Goal: Task Accomplishment & Management: Use online tool/utility

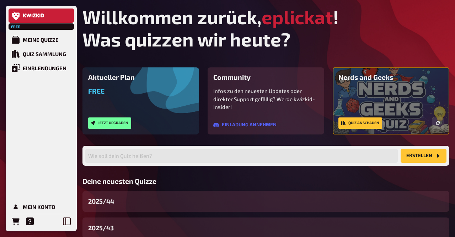
scroll to position [75, 0]
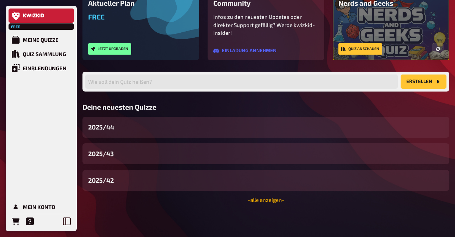
click at [275, 203] on link "- alle anzeigen -" at bounding box center [266, 200] width 37 height 6
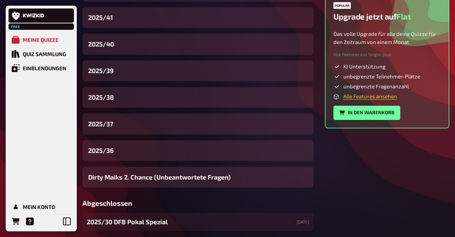
scroll to position [261, 0]
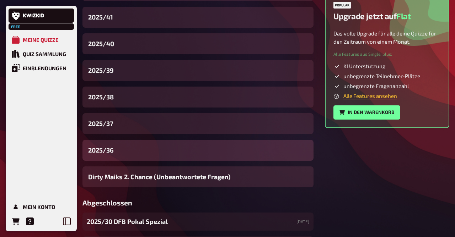
click at [125, 150] on div "2025/36" at bounding box center [197, 150] width 231 height 21
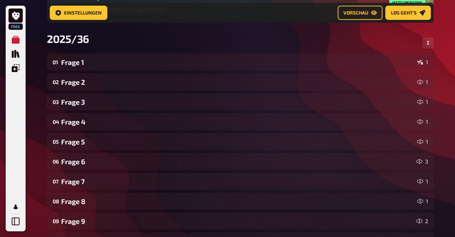
scroll to position [94, 0]
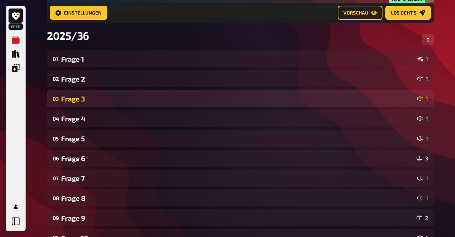
click at [88, 99] on div "Frage 3" at bounding box center [237, 99] width 353 height 8
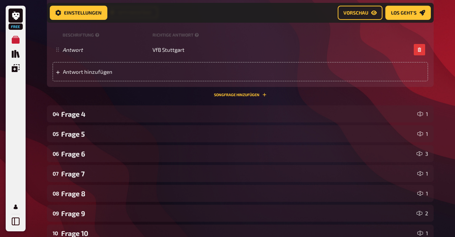
scroll to position [459, 0]
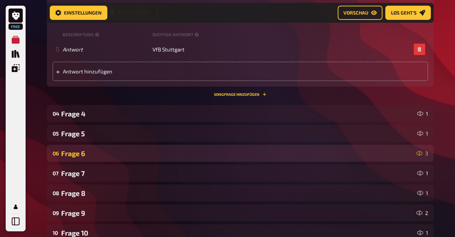
click at [103, 156] on div "Frage 6" at bounding box center [237, 154] width 353 height 8
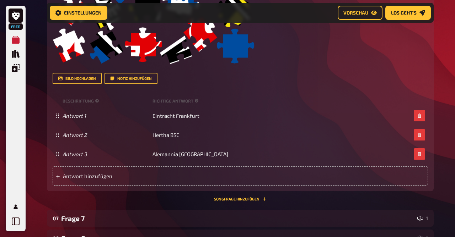
scroll to position [865, 0]
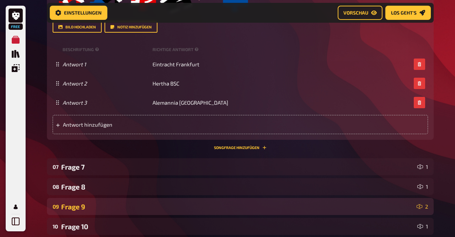
click at [95, 208] on div "Frage 9" at bounding box center [237, 207] width 353 height 8
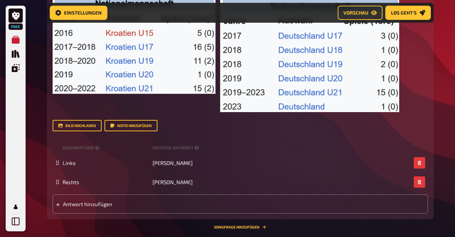
scroll to position [1334, 0]
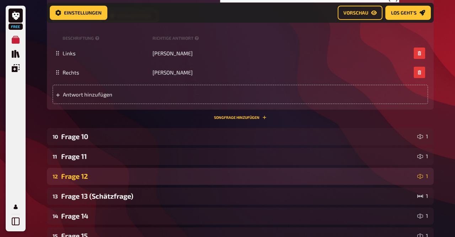
click at [91, 173] on div "Frage 12" at bounding box center [237, 176] width 353 height 8
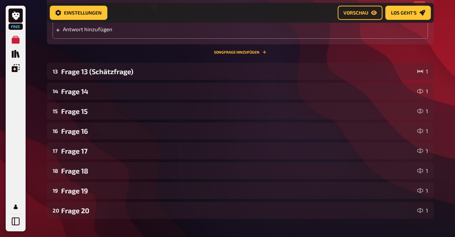
scroll to position [1771, 0]
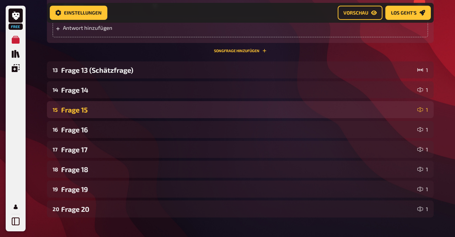
click at [89, 111] on div "Frage 15" at bounding box center [237, 110] width 353 height 8
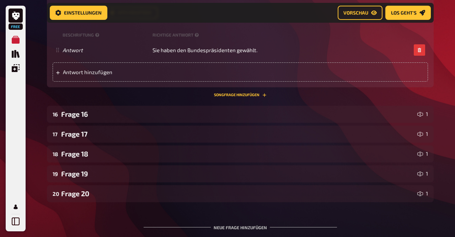
scroll to position [2096, 0]
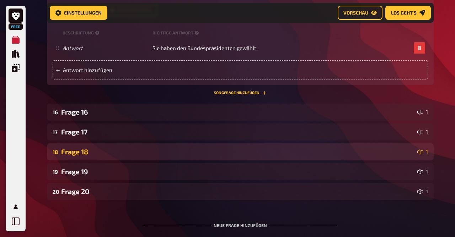
click at [97, 146] on div "18 Frage 18 1" at bounding box center [240, 152] width 387 height 17
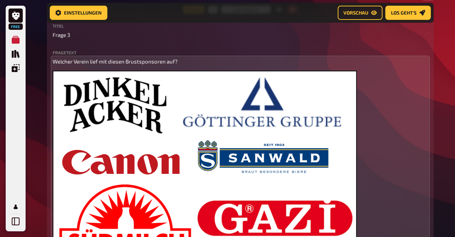
scroll to position [197, 0]
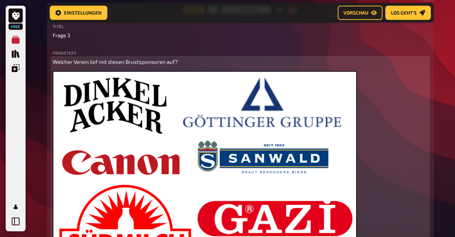
click at [173, 120] on img at bounding box center [205, 166] width 304 height 190
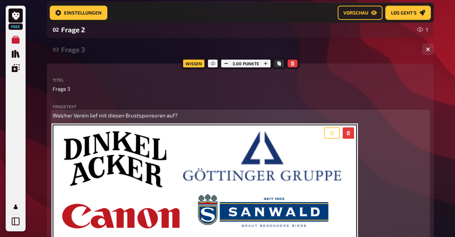
scroll to position [142, 0]
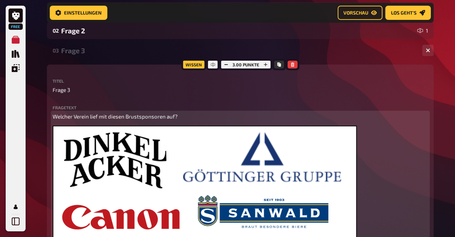
click at [347, 135] on icon "button" at bounding box center [348, 134] width 4 height 4
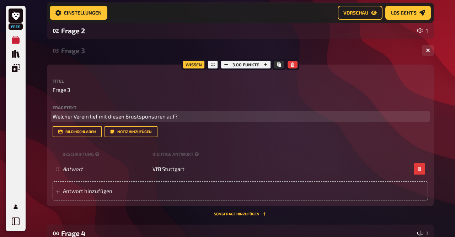
click at [123, 118] on span "Welcher Verein lief mit diesen Brustsponsoren auf?" at bounding box center [115, 116] width 125 height 6
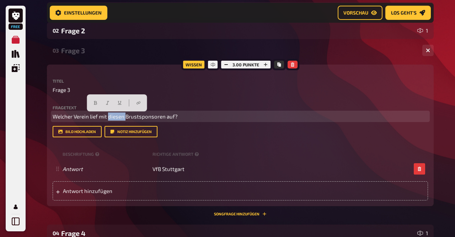
click at [123, 118] on span "Welcher Verein lief mit diesen Brustsponsoren auf?" at bounding box center [115, 116] width 125 height 6
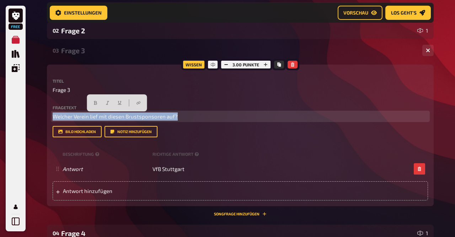
click at [123, 118] on span "Welcher Verein lief mit diesen Brustsponsoren auf?" at bounding box center [115, 116] width 125 height 6
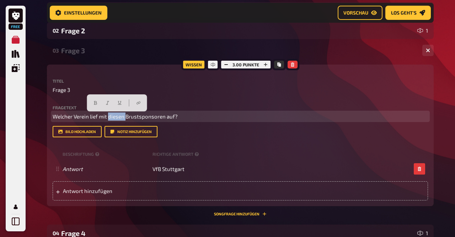
click at [123, 118] on span "Welcher Verein lief mit diesen Brustsponsoren auf?" at bounding box center [115, 116] width 125 height 6
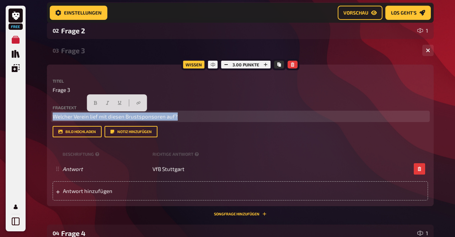
click at [123, 118] on span "Welcher Verein lief mit diesen Brustsponsoren auf?" at bounding box center [115, 116] width 125 height 6
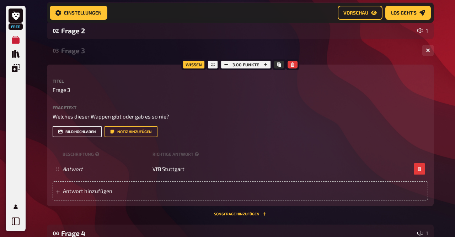
click at [75, 134] on button "Bild hochladen" at bounding box center [77, 131] width 49 height 11
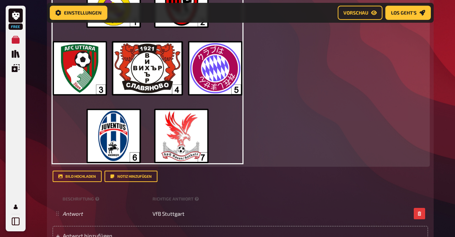
scroll to position [300, 0]
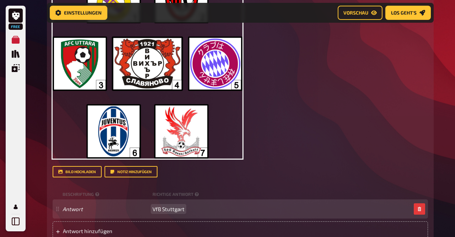
click at [174, 207] on span "VfB Stuttgart" at bounding box center [168, 209] width 32 height 6
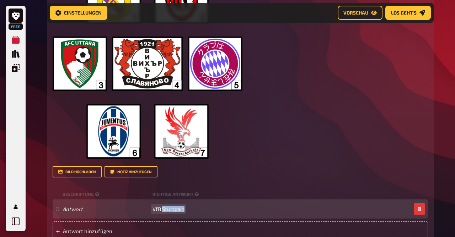
click at [174, 207] on span "VfB Stuttgart" at bounding box center [168, 209] width 32 height 6
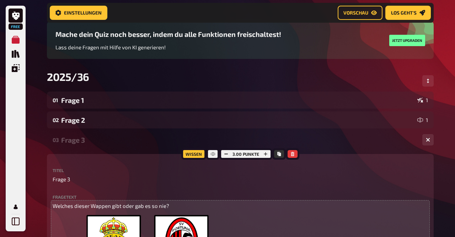
scroll to position [47, 0]
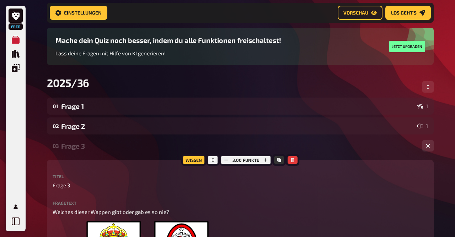
click at [78, 146] on div "Frage 3" at bounding box center [238, 146] width 355 height 8
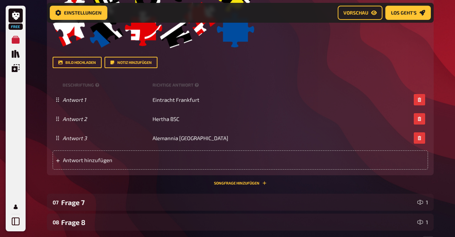
scroll to position [477, 0]
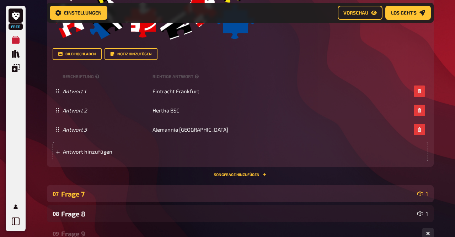
click at [77, 192] on div "Frage 7" at bounding box center [237, 194] width 353 height 8
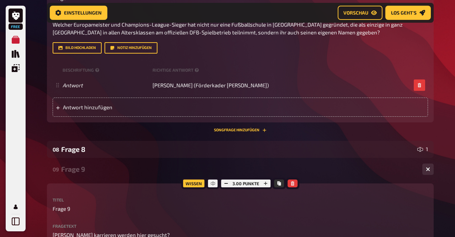
scroll to position [714, 0]
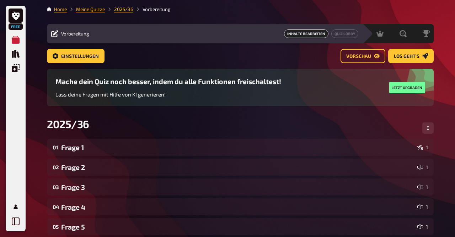
click at [93, 8] on link "Meine Quizze" at bounding box center [90, 9] width 29 height 6
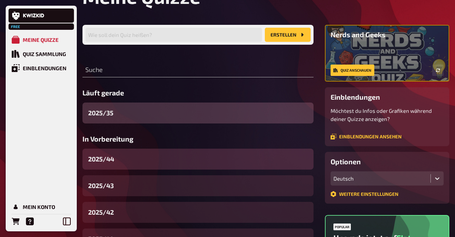
scroll to position [42, 0]
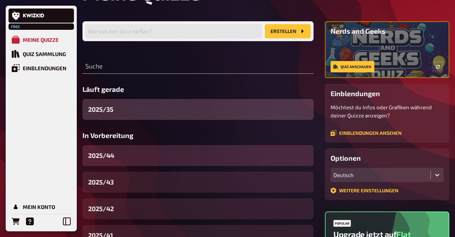
click at [128, 165] on div "2025/44" at bounding box center [197, 155] width 231 height 21
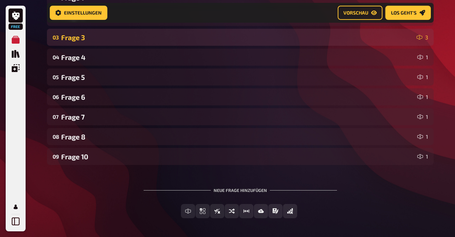
scroll to position [156, 0]
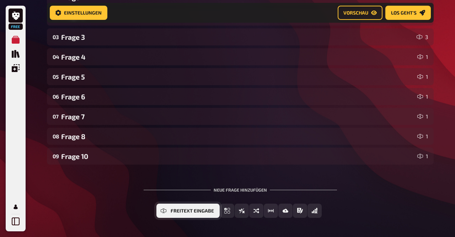
click at [165, 210] on icon "Freitext Eingabe" at bounding box center [164, 211] width 6 height 6
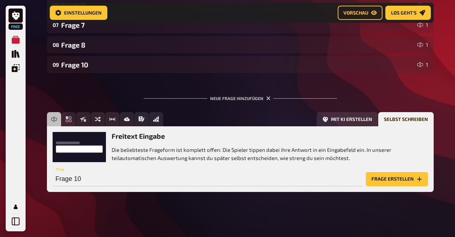
scroll to position [248, 0]
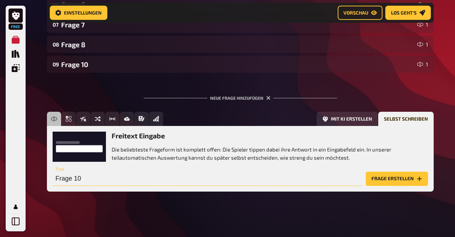
click at [154, 185] on input "Frage 10" at bounding box center [208, 179] width 310 height 14
type input "Frage 9"
click at [374, 178] on button "Frage erstellen" at bounding box center [397, 179] width 62 height 14
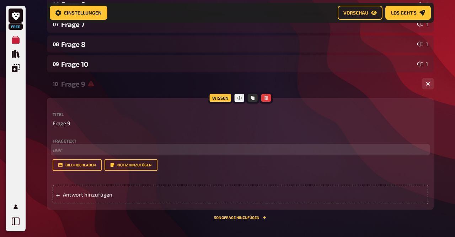
click at [94, 151] on p "﻿ leer" at bounding box center [240, 150] width 375 height 8
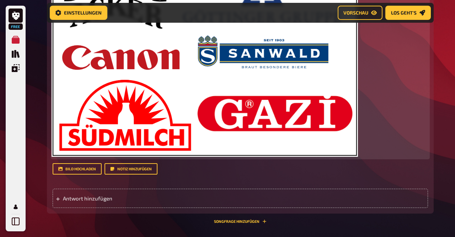
scroll to position [442, 0]
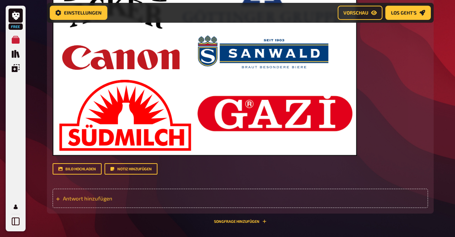
click at [112, 197] on span "Antwort hinzufügen" at bounding box center [118, 198] width 111 height 6
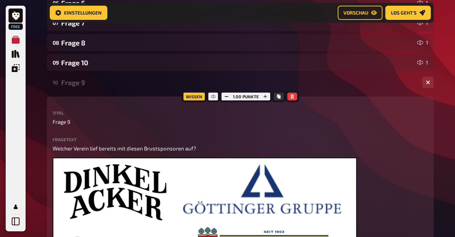
scroll to position [249, 0]
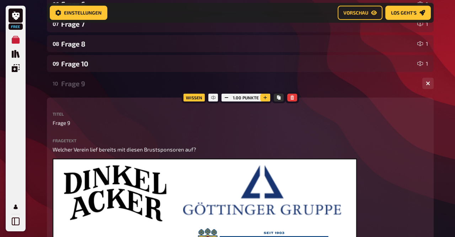
click at [261, 98] on button "button" at bounding box center [265, 98] width 10 height 8
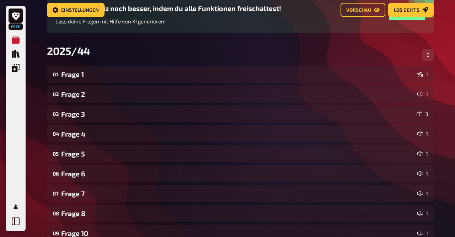
scroll to position [0, 0]
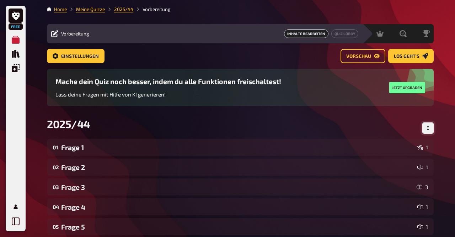
click at [430, 125] on button "Reihenfolge anpassen" at bounding box center [427, 128] width 11 height 11
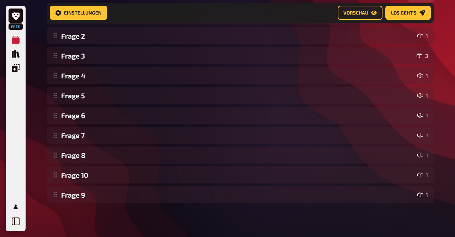
scroll to position [138, 0]
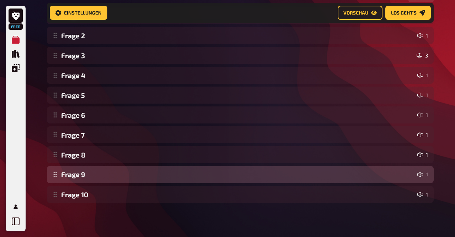
drag, startPoint x: 55, startPoint y: 199, endPoint x: 58, endPoint y: 181, distance: 18.3
click at [58, 181] on div "Frage 1 1 Frage 2 1 Frage 3 3 Frage 4 1 Frage 5 1 Frage 6 1 Frage 7 1 Frage 8 1…" at bounding box center [240, 105] width 387 height 196
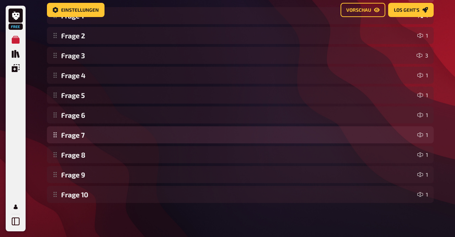
scroll to position [0, 0]
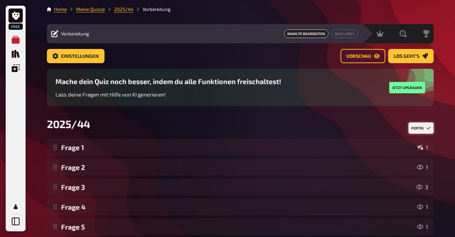
click at [419, 126] on button "Fertig" at bounding box center [420, 128] width 25 height 11
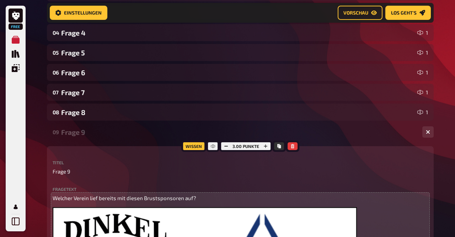
scroll to position [180, 0]
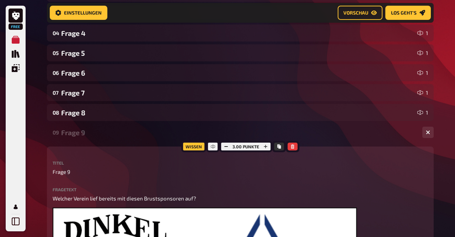
click at [81, 133] on div "Frage 9" at bounding box center [238, 133] width 355 height 8
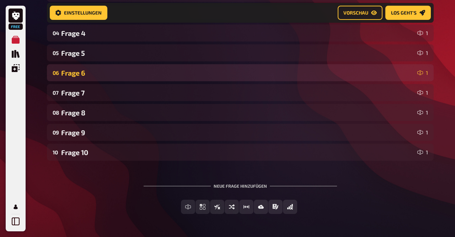
click at [79, 70] on div "Frage 6" at bounding box center [237, 73] width 353 height 8
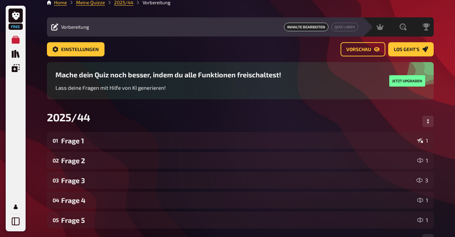
scroll to position [6, 0]
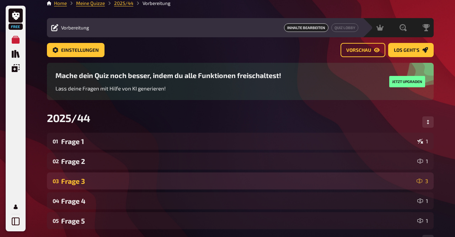
click at [81, 181] on div "Frage 3" at bounding box center [237, 181] width 353 height 8
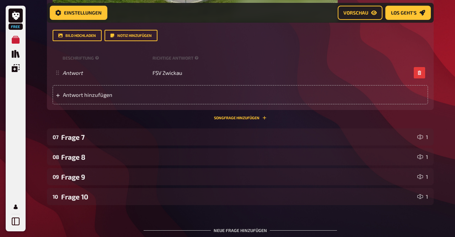
scroll to position [961, 0]
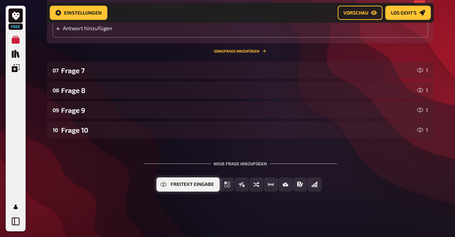
click at [195, 187] on button "Freitext Eingabe" at bounding box center [187, 185] width 63 height 14
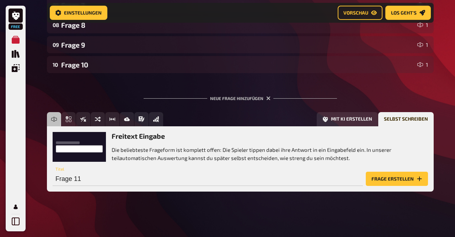
scroll to position [1027, 0]
click at [192, 179] on input "Frage 11" at bounding box center [208, 179] width 310 height 14
type input "Frage 12"
click at [366, 172] on button "Frage erstellen" at bounding box center [397, 179] width 62 height 14
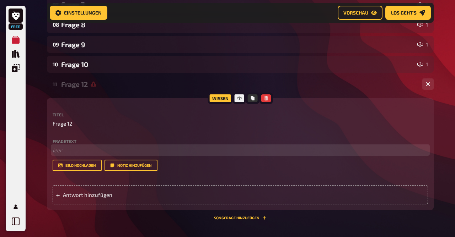
click at [129, 148] on p "﻿ leer" at bounding box center [240, 150] width 375 height 8
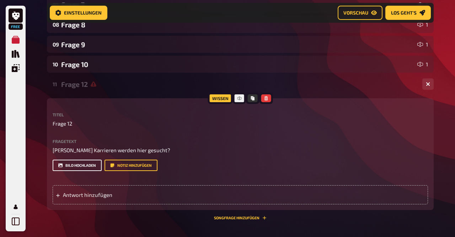
click at [71, 165] on button "Bild hochladen" at bounding box center [77, 165] width 49 height 11
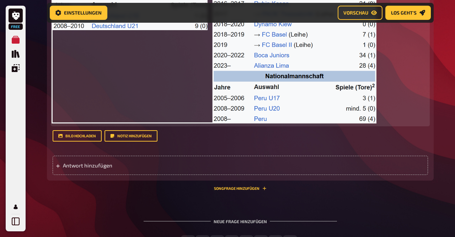
scroll to position [1268, 0]
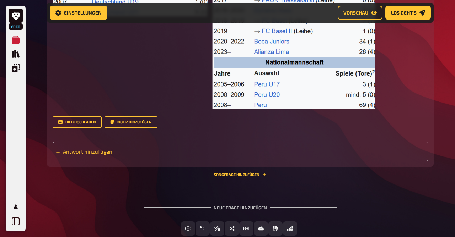
click at [99, 157] on div "Antwort hinzufügen" at bounding box center [240, 151] width 375 height 19
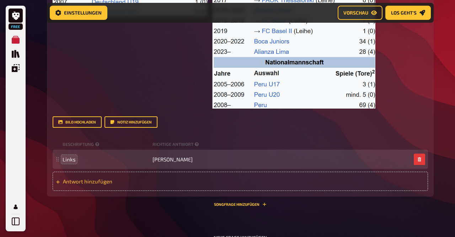
click at [83, 178] on span "Antwort hinzufügen" at bounding box center [118, 181] width 111 height 6
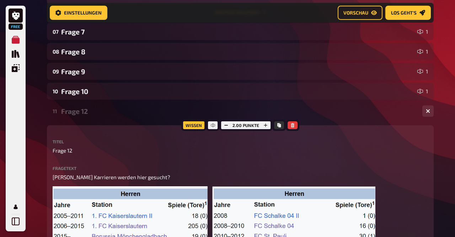
scroll to position [1000, 0]
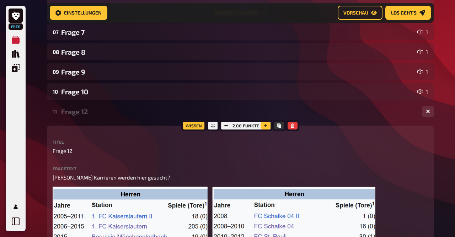
click at [265, 124] on icon "button" at bounding box center [265, 126] width 4 height 4
